Goal: Navigation & Orientation: Find specific page/section

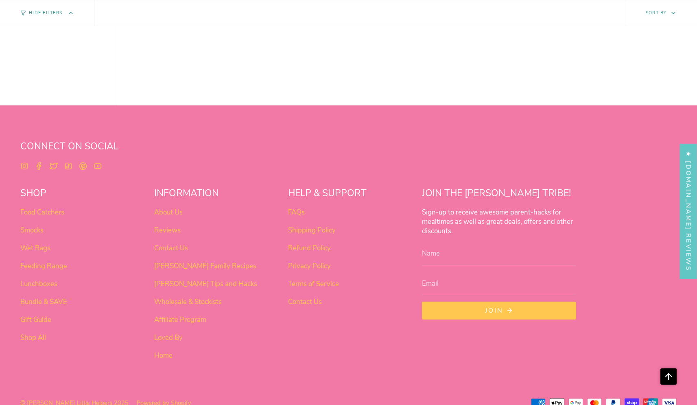
scroll to position [675, 0]
